Goal: Task Accomplishment & Management: Manage account settings

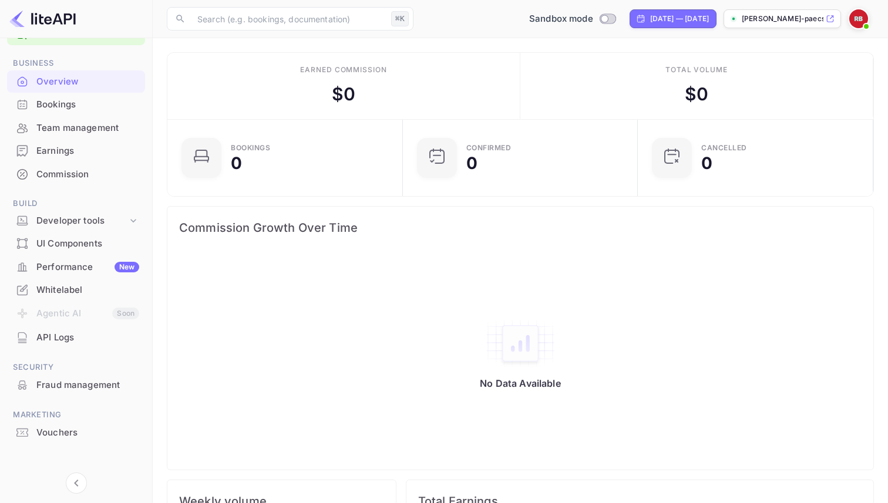
scroll to position [39, 0]
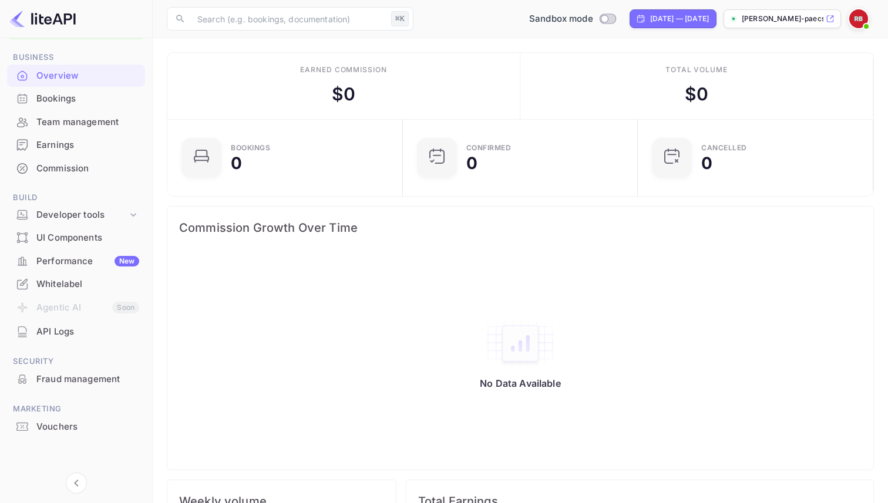
click at [77, 305] on li "Agentic AI Soon" at bounding box center [76, 308] width 138 height 25
click at [82, 217] on div "Developer tools" at bounding box center [81, 215] width 91 height 14
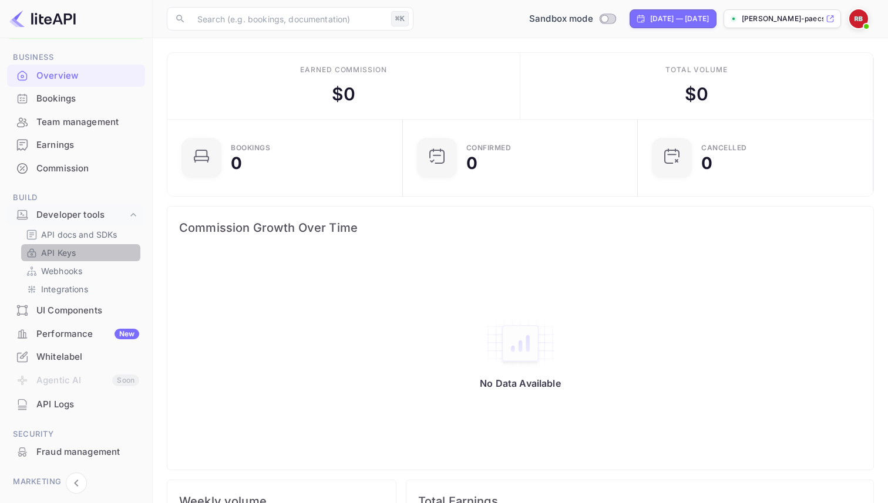
click at [73, 248] on p "API Keys" at bounding box center [58, 253] width 35 height 12
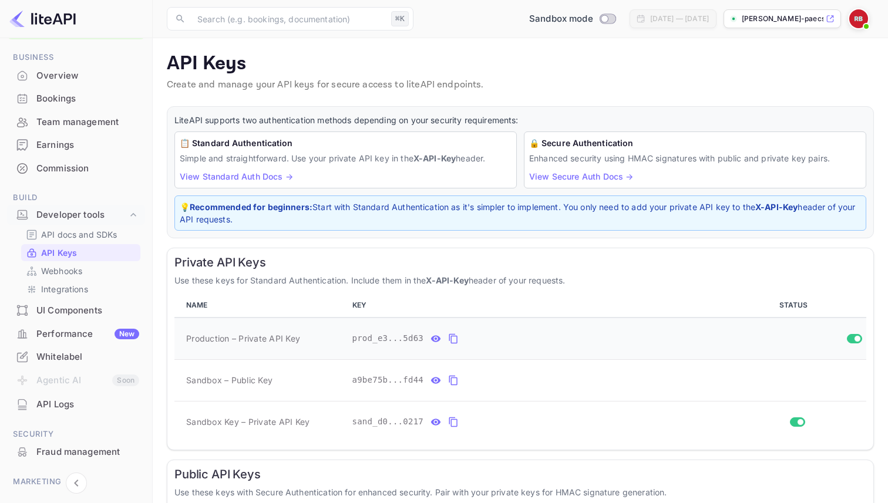
click at [849, 338] on input "Switch" at bounding box center [857, 338] width 21 height 7
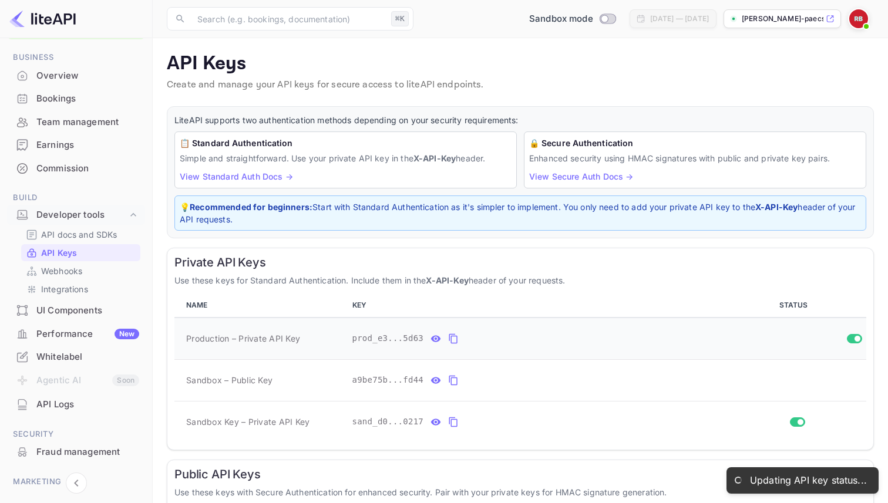
checkbox input "false"
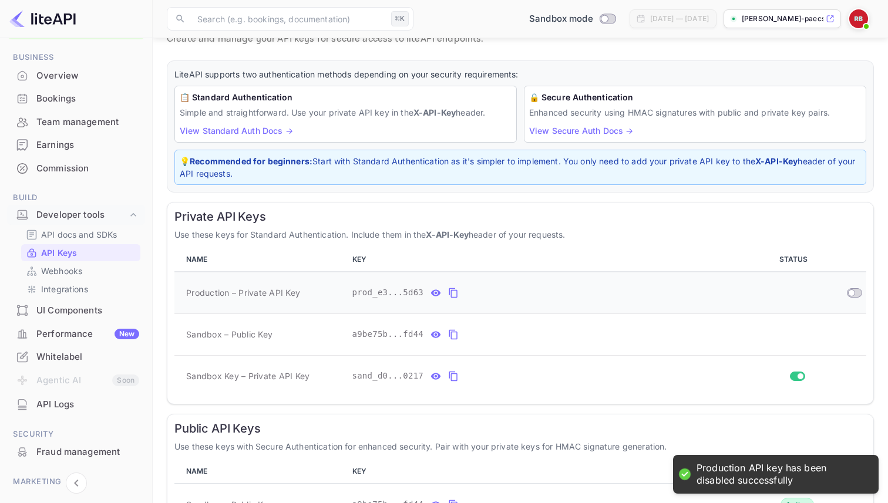
scroll to position [46, 0]
click at [797, 376] on input "Switch" at bounding box center [800, 375] width 21 height 7
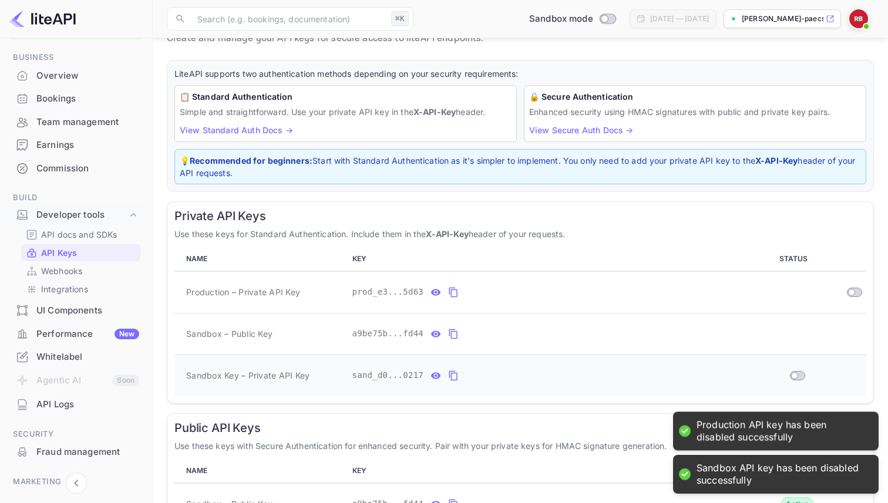
click at [797, 376] on input "Switch" at bounding box center [794, 375] width 21 height 7
checkbox input "true"
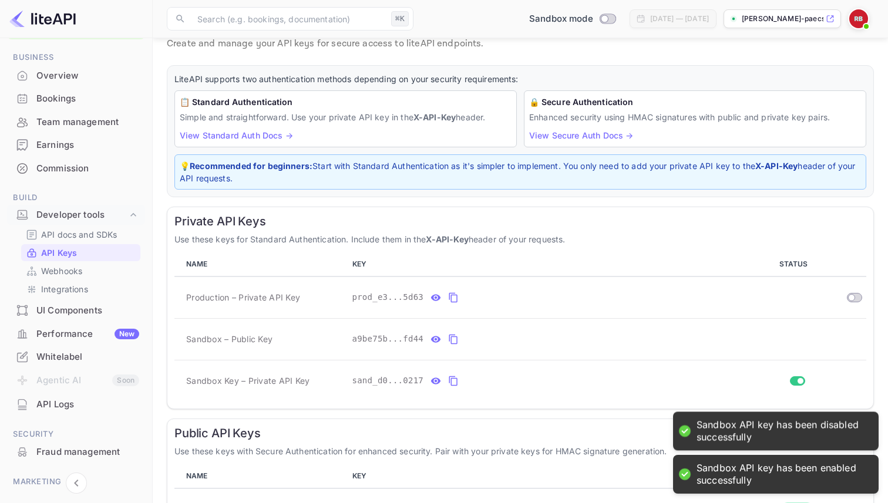
scroll to position [0, 0]
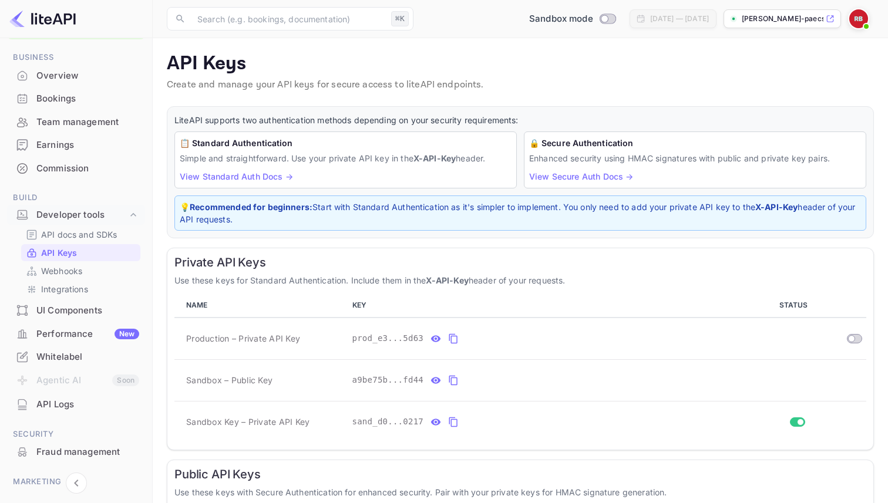
click at [856, 16] on img at bounding box center [858, 18] width 19 height 19
click at [768, 99] on div "Settings" at bounding box center [801, 93] width 135 height 28
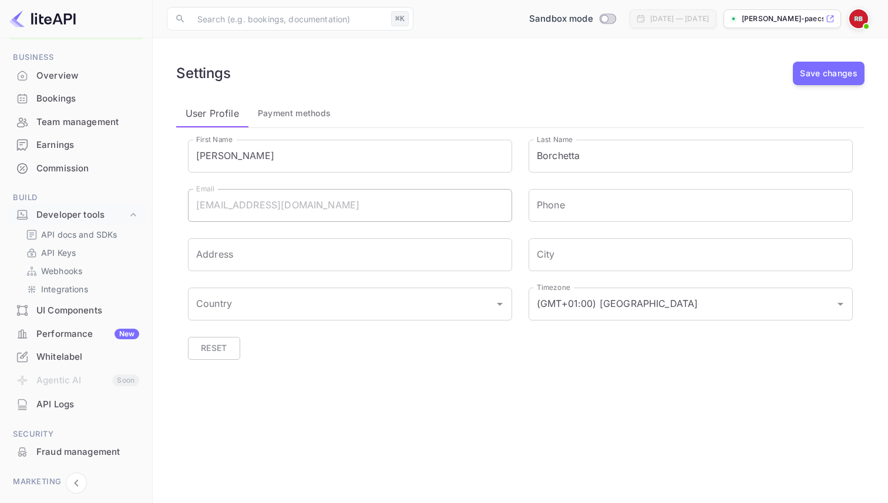
click at [287, 109] on span "Payment methods" at bounding box center [294, 113] width 73 height 14
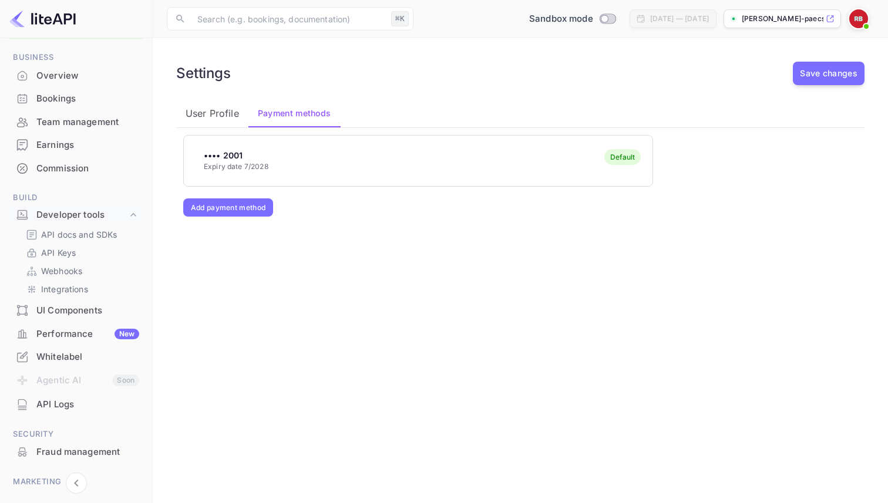
click at [607, 157] on div "Default" at bounding box center [622, 157] width 36 height 16
click at [556, 166] on div "•••• 2001 Expiry date 7/2028 Default" at bounding box center [418, 160] width 469 height 46
click at [243, 147] on div "•••• 2001 Expiry date 7/2028 Default" at bounding box center [418, 160] width 469 height 46
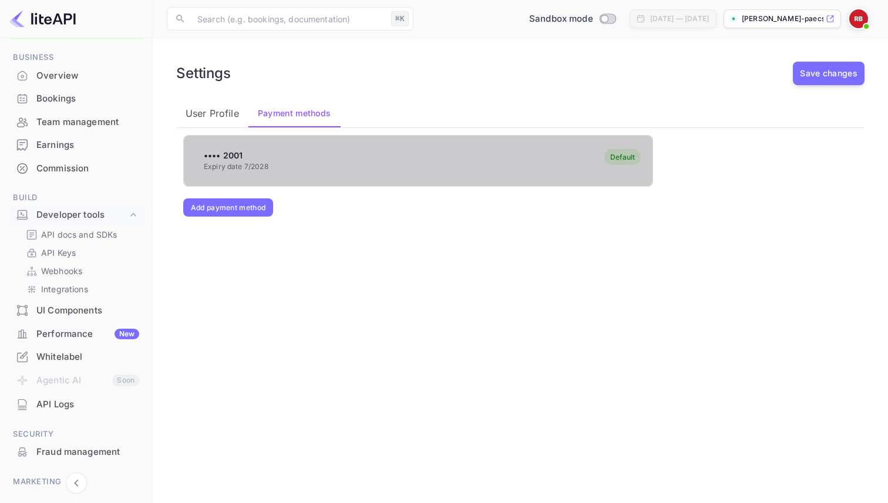
click at [243, 147] on div "•••• 2001 Expiry date 7/2028 Default" at bounding box center [418, 160] width 469 height 46
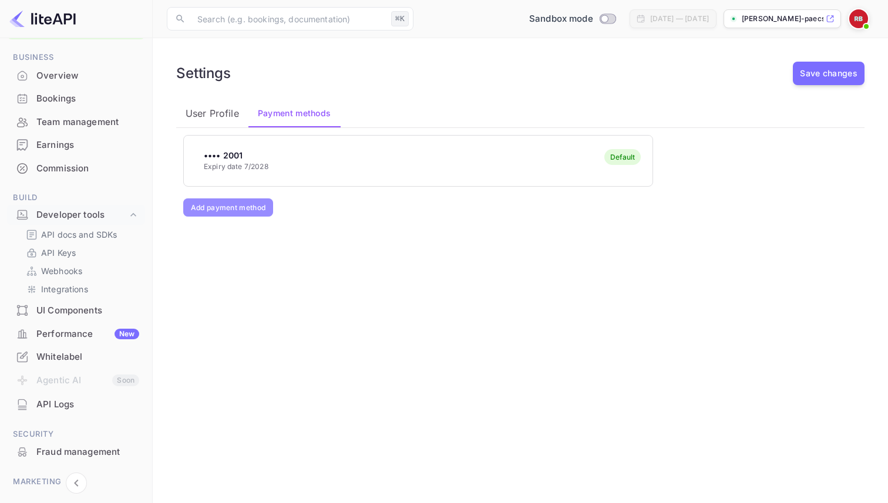
click at [234, 213] on button "Add payment method" at bounding box center [228, 207] width 90 height 18
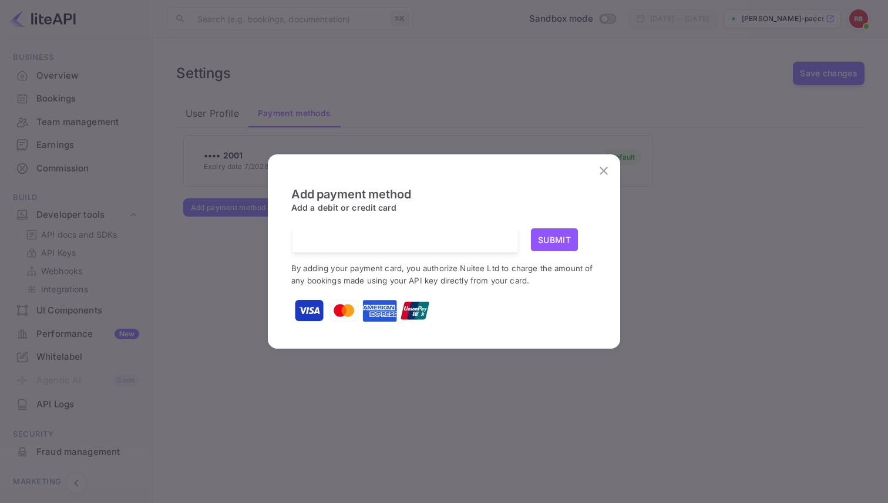
click at [599, 177] on icon "close" at bounding box center [604, 171] width 14 height 14
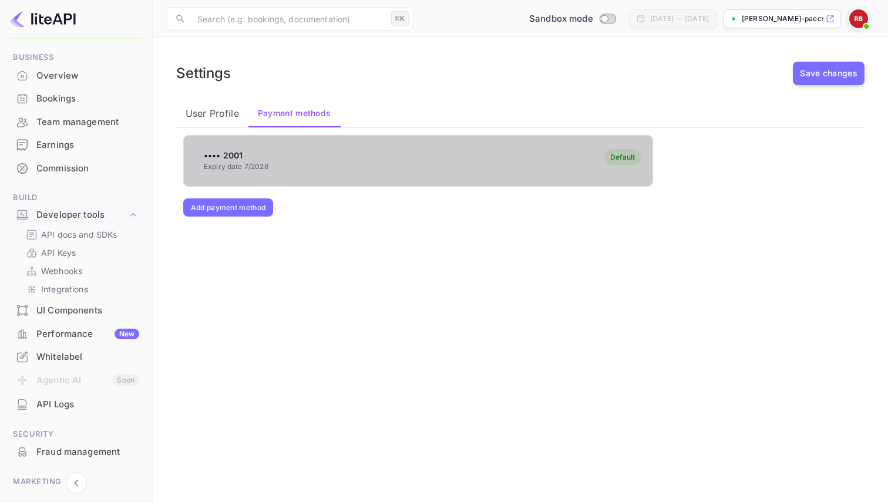
click at [530, 170] on div "•••• 2001 Expiry date 7/2028 Default" at bounding box center [418, 160] width 469 height 46
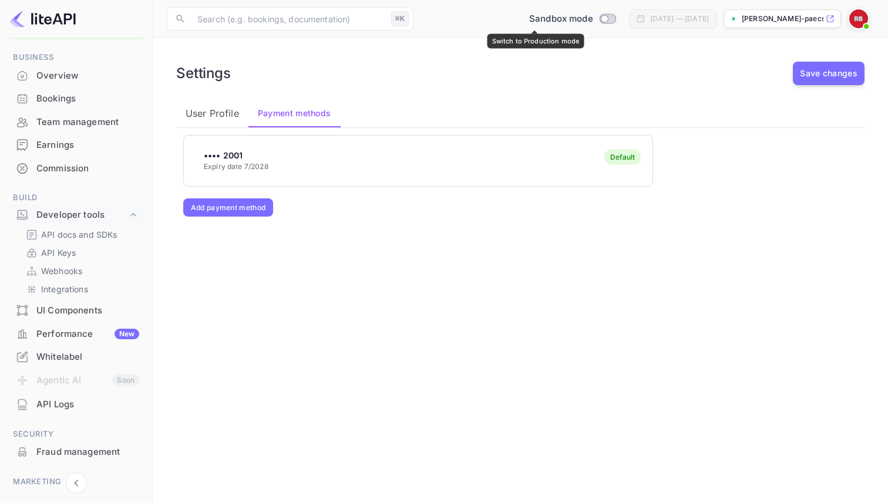
click at [593, 22] on input "Switch to Production mode" at bounding box center [604, 19] width 23 height 8
checkbox input "true"
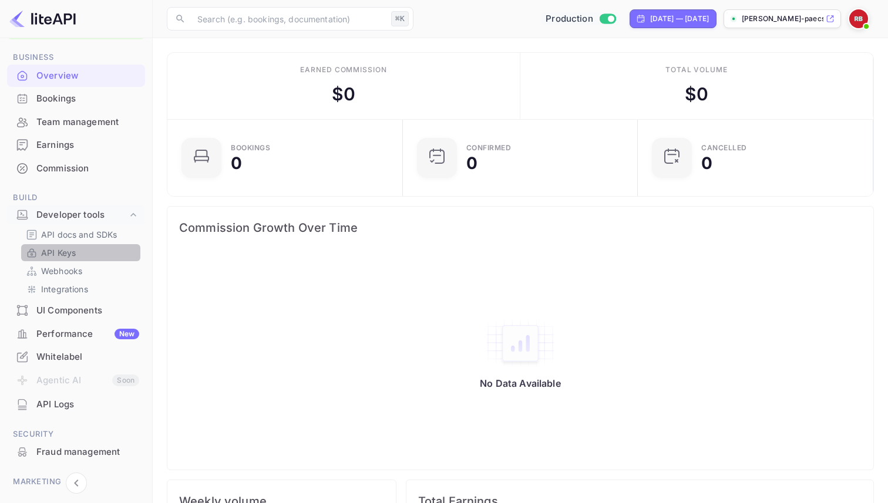
click at [95, 259] on div "API Keys" at bounding box center [80, 252] width 119 height 17
click at [76, 253] on p "API Keys" at bounding box center [58, 253] width 35 height 12
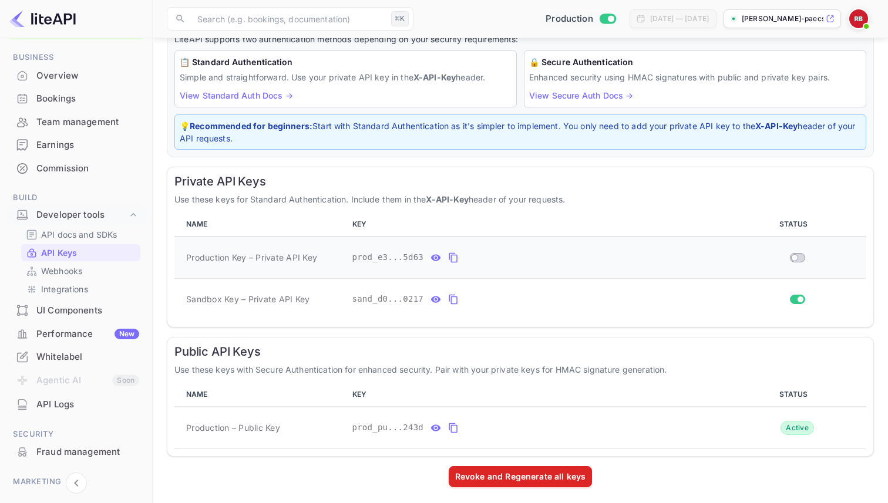
scroll to position [85, 0]
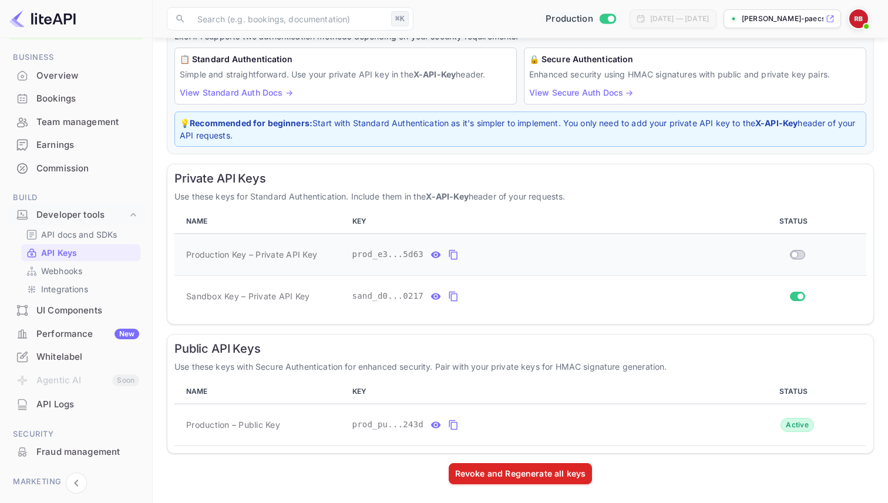
click at [409, 253] on span "prod_e3...5d63" at bounding box center [388, 254] width 72 height 12
click at [487, 253] on div "prod_e3...5d63" at bounding box center [537, 254] width 371 height 19
click at [260, 253] on span "Production Key – Private API Key" at bounding box center [251, 254] width 131 height 12
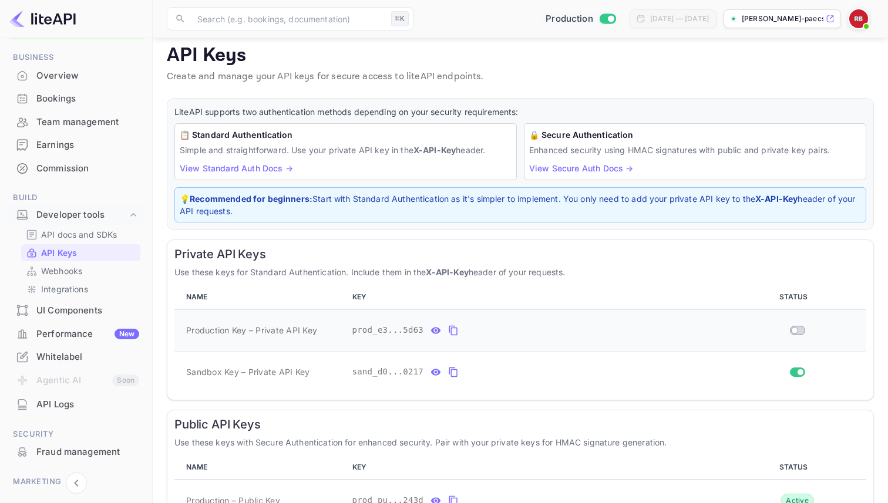
scroll to position [0, 0]
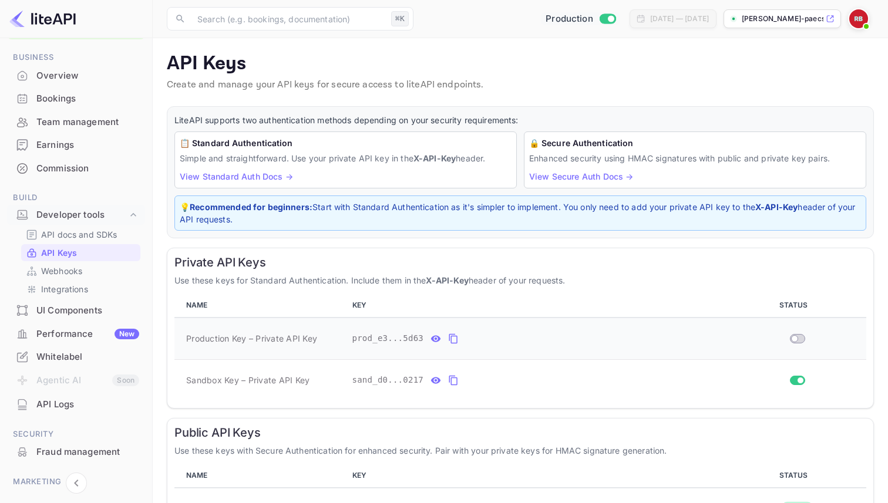
click at [532, 333] on div "prod_e3...5d63" at bounding box center [537, 338] width 371 height 19
click at [650, 22] on div "[DATE] — [DATE]" at bounding box center [679, 19] width 59 height 11
click at [549, 344] on div "prod_e3...5d63" at bounding box center [537, 338] width 371 height 19
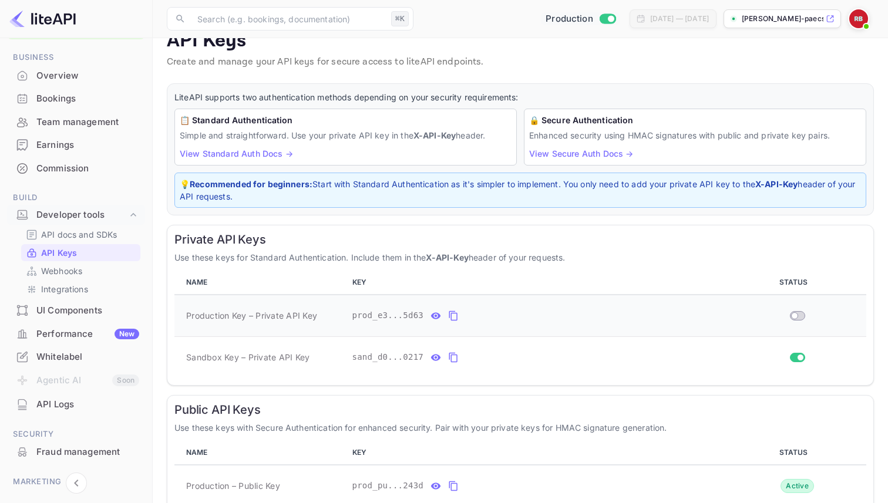
scroll to position [25, 0]
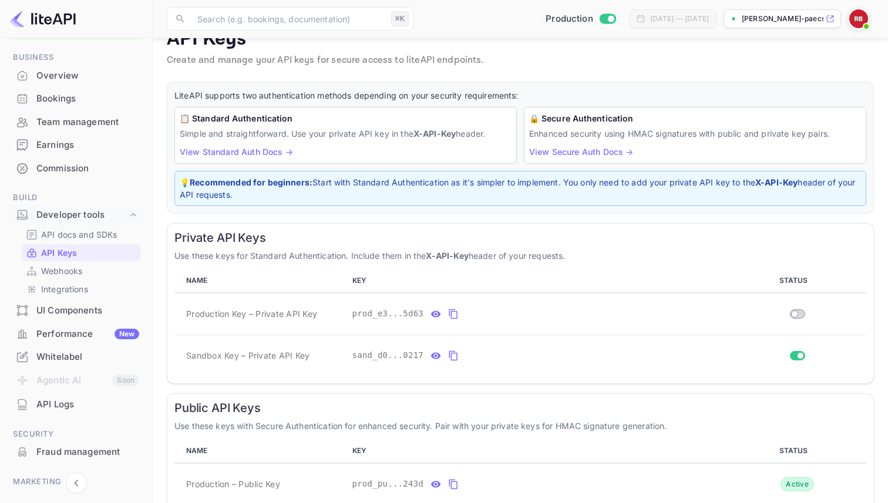
click at [852, 22] on img at bounding box center [858, 18] width 19 height 19
click at [773, 86] on div "Settings" at bounding box center [801, 93] width 135 height 28
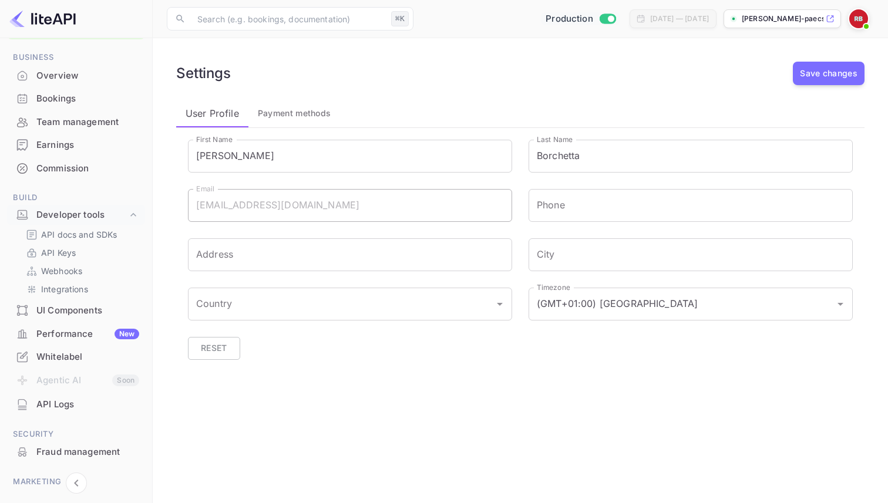
click at [293, 127] on div "First Name [PERSON_NAME] First Name" at bounding box center [341, 147] width 341 height 49
click at [293, 122] on button "Payment methods" at bounding box center [294, 113] width 92 height 28
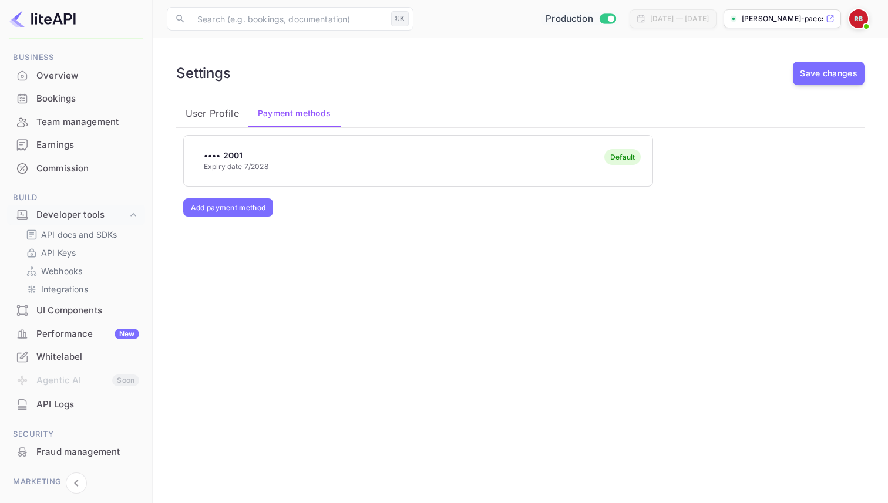
click at [594, 178] on div "•••• 2001 Expiry date 7/2028 Default" at bounding box center [418, 160] width 469 height 46
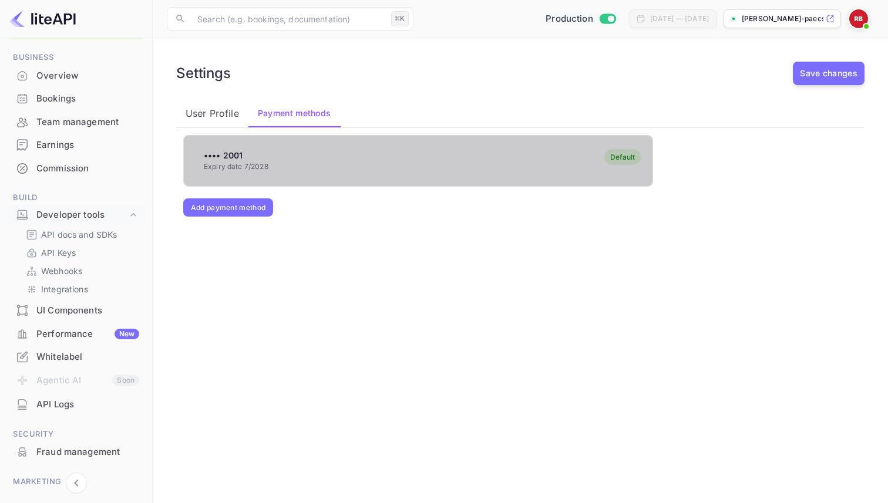
click at [594, 178] on div "•••• 2001 Expiry date 7/2028 Default" at bounding box center [418, 160] width 469 height 46
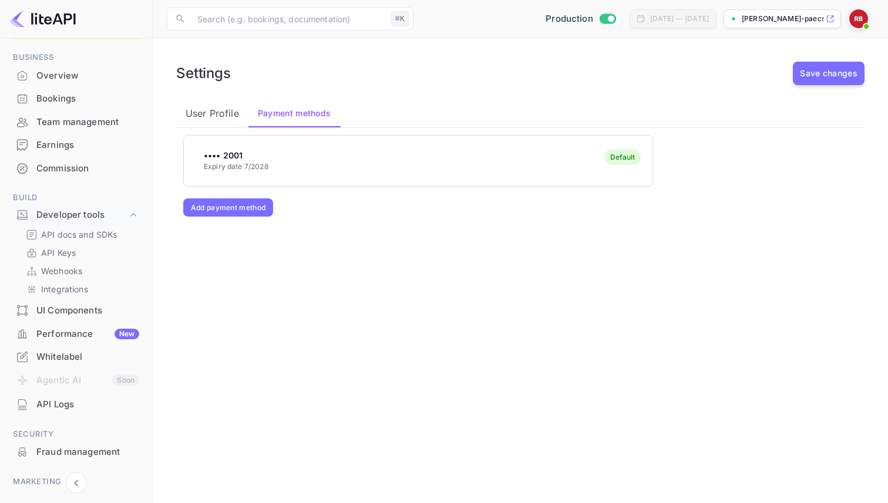
click at [594, 178] on div "•••• 2001 Expiry date 7/2028 Default" at bounding box center [418, 160] width 469 height 46
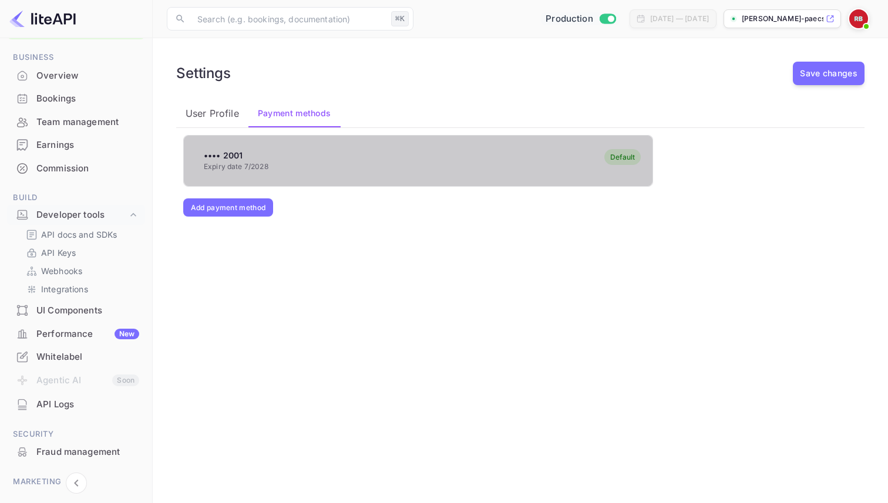
click at [594, 178] on div "•••• 2001 Expiry date 7/2028 Default" at bounding box center [418, 160] width 469 height 46
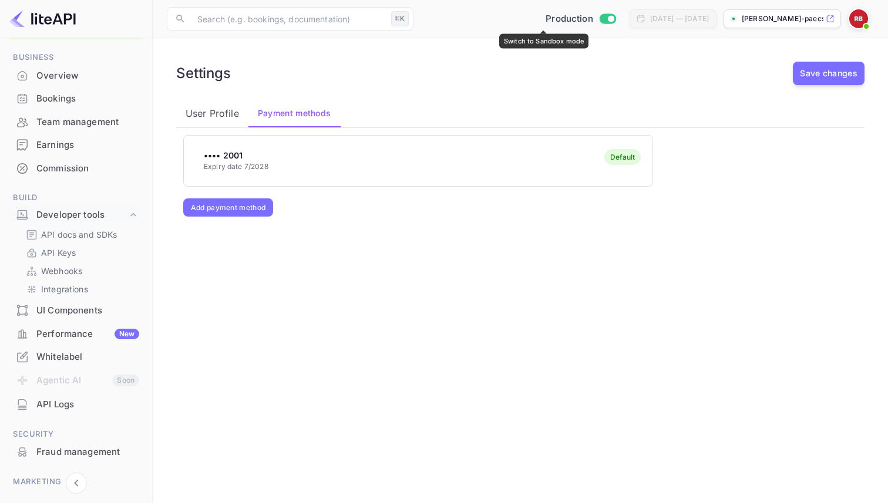
click at [599, 22] on input "Switch to Sandbox mode" at bounding box center [610, 19] width 23 height 8
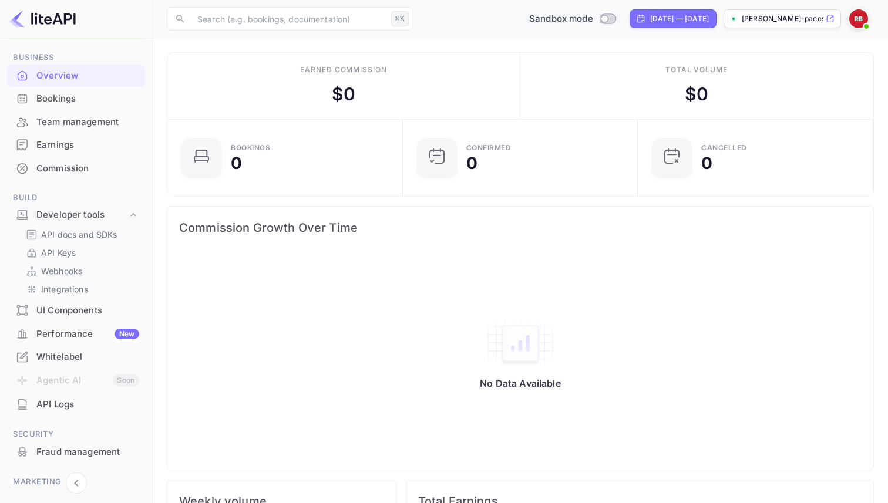
click at [860, 16] on img at bounding box center [858, 18] width 19 height 19
click at [766, 88] on div "Settings" at bounding box center [801, 93] width 135 height 28
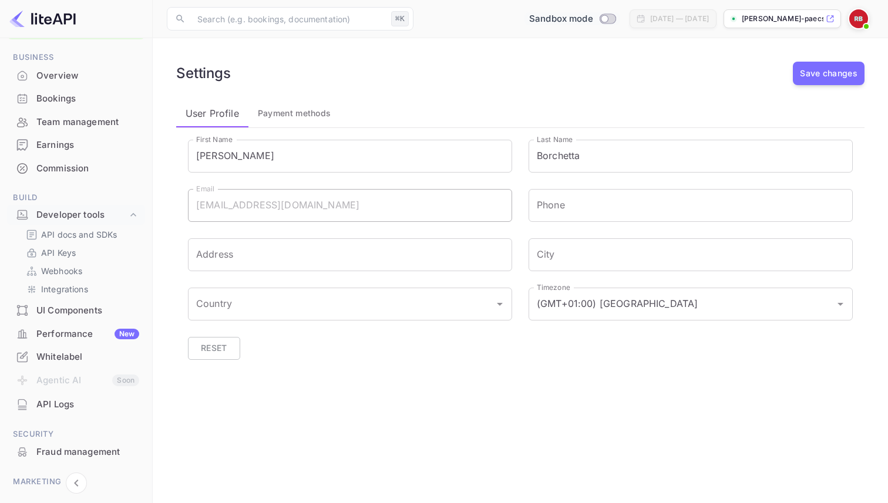
click at [295, 129] on div "First Name [PERSON_NAME] First Name" at bounding box center [341, 147] width 341 height 49
click at [295, 122] on button "Payment methods" at bounding box center [294, 113] width 92 height 28
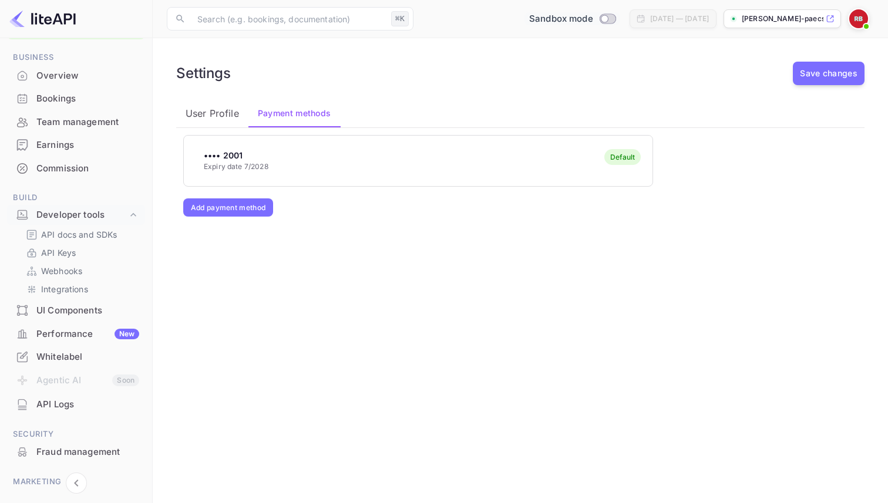
click at [254, 173] on div "•••• 2001 Expiry date 7/2028 Default" at bounding box center [418, 160] width 469 height 46
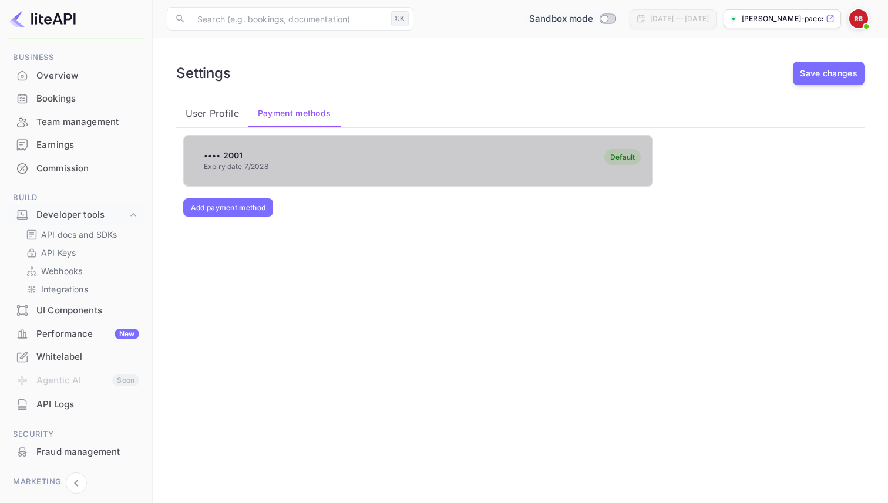
click at [254, 173] on div "•••• 2001 Expiry date 7/2028 Default" at bounding box center [418, 160] width 469 height 46
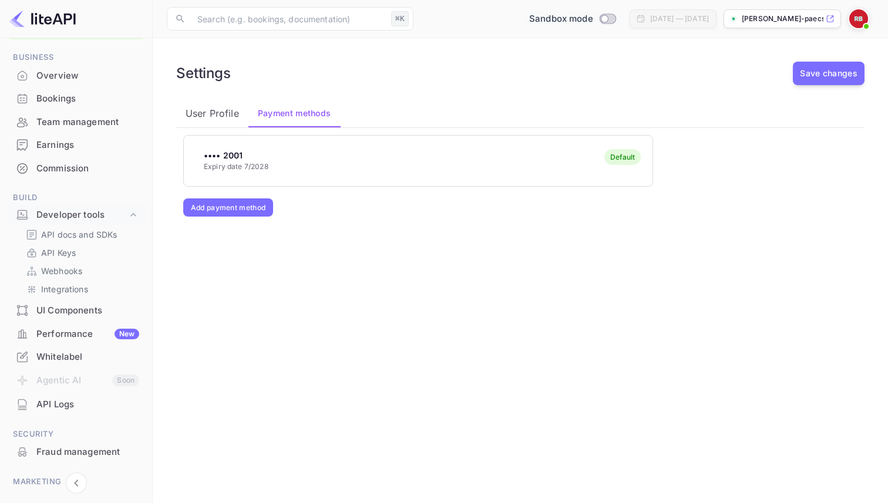
click at [254, 173] on div "•••• 2001 Expiry date 7/2028 Default" at bounding box center [418, 160] width 469 height 46
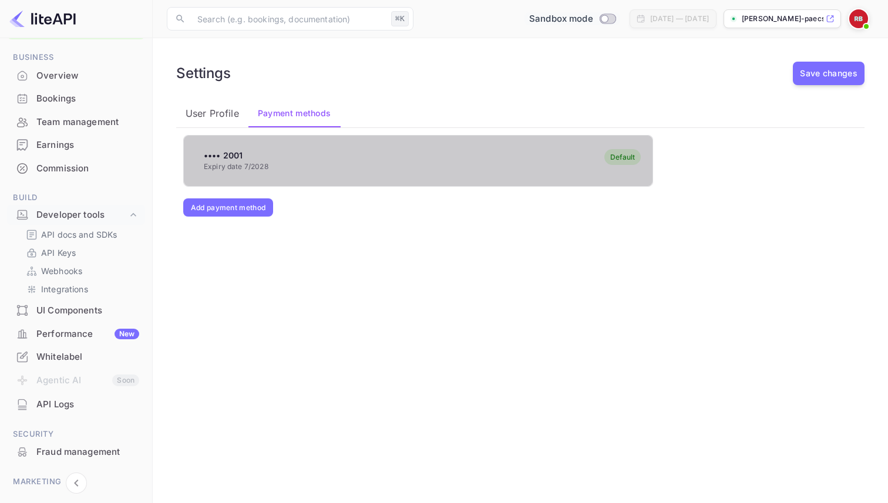
click at [254, 173] on div "•••• 2001 Expiry date 7/2028 Default" at bounding box center [418, 160] width 469 height 46
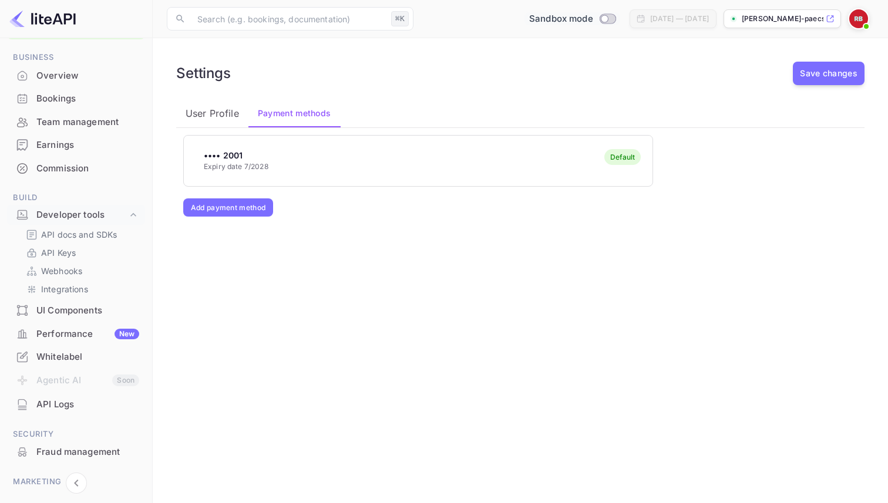
drag, startPoint x: 460, startPoint y: 157, endPoint x: 551, endPoint y: 224, distance: 113.5
click at [551, 224] on div "•••• 2001 Expiry date 7/2028 Default Add payment method" at bounding box center [418, 267] width 470 height 264
click at [242, 206] on button "Add payment method" at bounding box center [228, 207] width 90 height 18
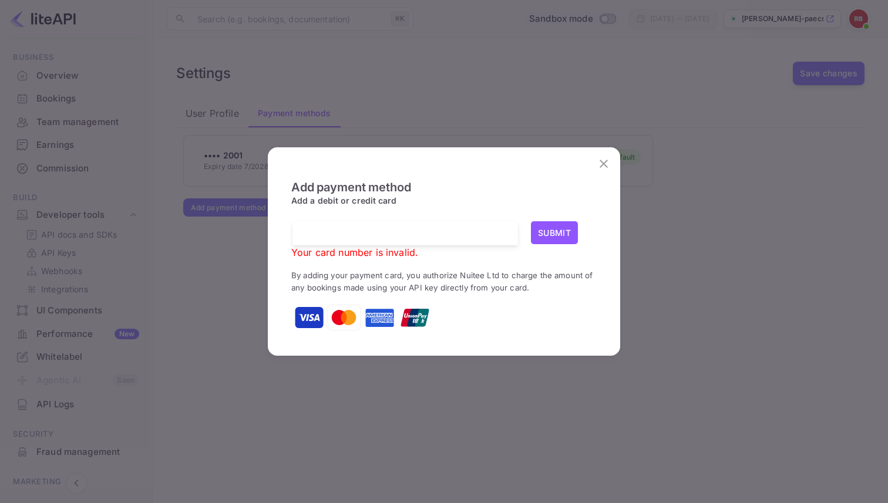
click at [438, 240] on div at bounding box center [409, 233] width 217 height 24
click at [446, 240] on div at bounding box center [409, 233] width 217 height 24
click at [558, 230] on button "Submit" at bounding box center [554, 232] width 47 height 23
click at [610, 164] on icon "close" at bounding box center [604, 164] width 14 height 14
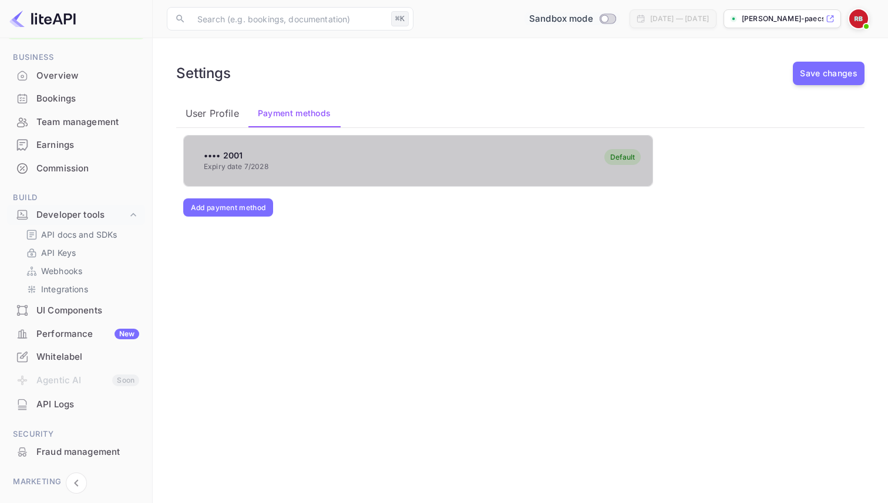
click at [287, 160] on div "•••• 2001 Expiry date 7/2028 Default" at bounding box center [418, 160] width 469 height 46
